Goal: Information Seeking & Learning: Learn about a topic

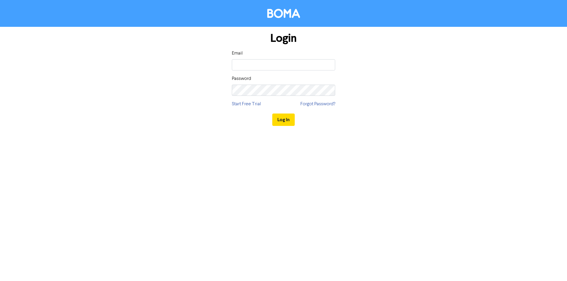
type input "prince@bottrellbusiness.com.au"
click at [272, 114] on button "Log In" at bounding box center [283, 120] width 22 height 12
click at [361, 103] on div "Login Email prince@bottrellbusiness.com.au Password Start Free Trial Forgot Pas…" at bounding box center [283, 79] width 337 height 105
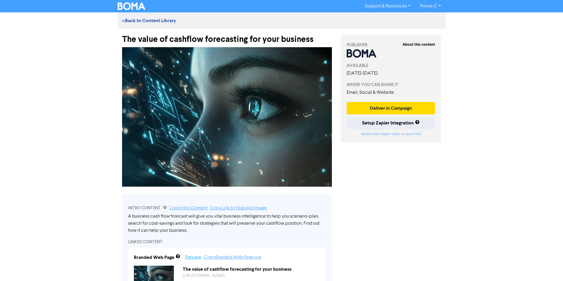
click at [188, 260] on link "Preview" at bounding box center [193, 257] width 16 height 5
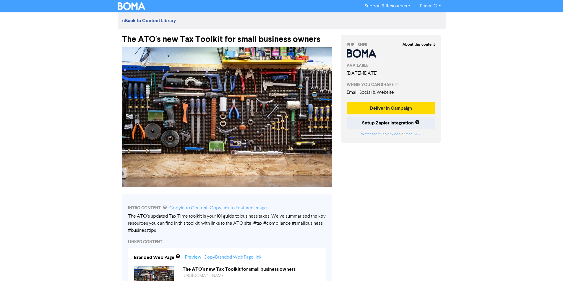
click at [195, 259] on link "Preview" at bounding box center [193, 257] width 16 height 5
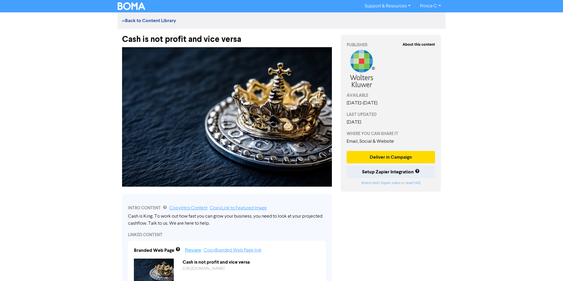
click at [190, 251] on link "Preview" at bounding box center [193, 250] width 16 height 5
drag, startPoint x: 365, startPoint y: 199, endPoint x: 434, endPoint y: 197, distance: 69.1
click at [453, 198] on div "Support & Resources Video Tutorials FAQ & Guides Marketing Education Prince C L…" at bounding box center [281, 140] width 563 height 281
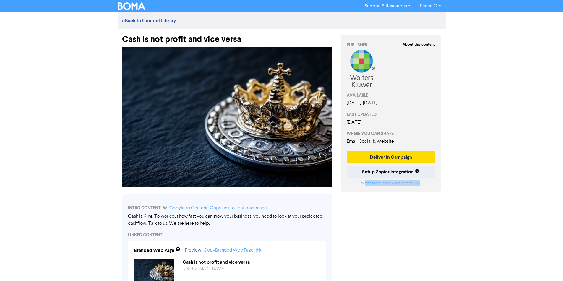
click at [453, 199] on div "Support & Resources Video Tutorials FAQ & Guides Marketing Education Prince C L…" at bounding box center [281, 140] width 563 height 281
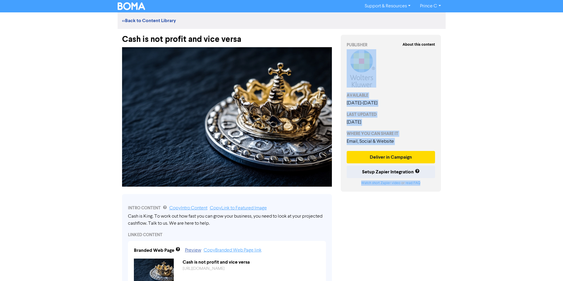
drag, startPoint x: 410, startPoint y: 70, endPoint x: 474, endPoint y: 189, distance: 135.6
click at [464, 224] on div "Support & Resources Video Tutorials FAQ & Guides Marketing Education Prince C L…" at bounding box center [281, 140] width 563 height 281
click at [479, 182] on div "Support & Resources Video Tutorials FAQ & Guides Marketing Education Prince C L…" at bounding box center [281, 140] width 563 height 281
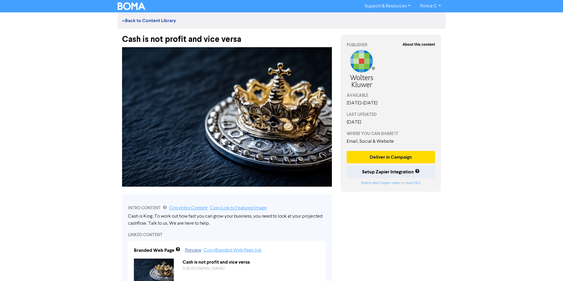
click at [479, 182] on div "Support & Resources Video Tutorials FAQ & Guides Marketing Education Prince C L…" at bounding box center [281, 140] width 563 height 281
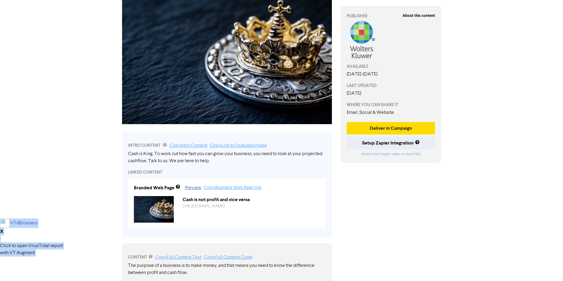
scroll to position [89, 0]
